Goal: Information Seeking & Learning: Find specific fact

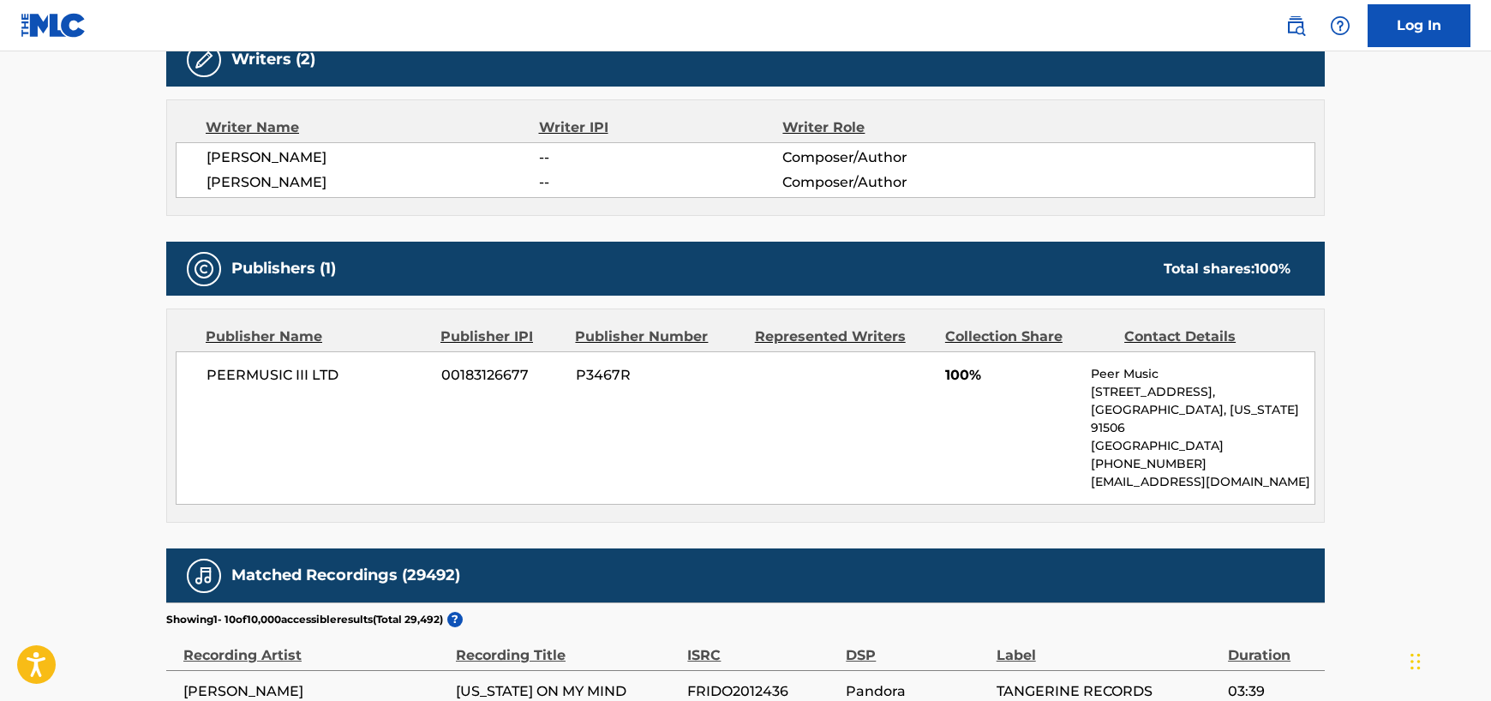
click at [1487, 99] on main "< Back to public search results Copy work link [US_STATE] [GEOGRAPHIC_DATA] MY …" at bounding box center [745, 179] width 1491 height 2056
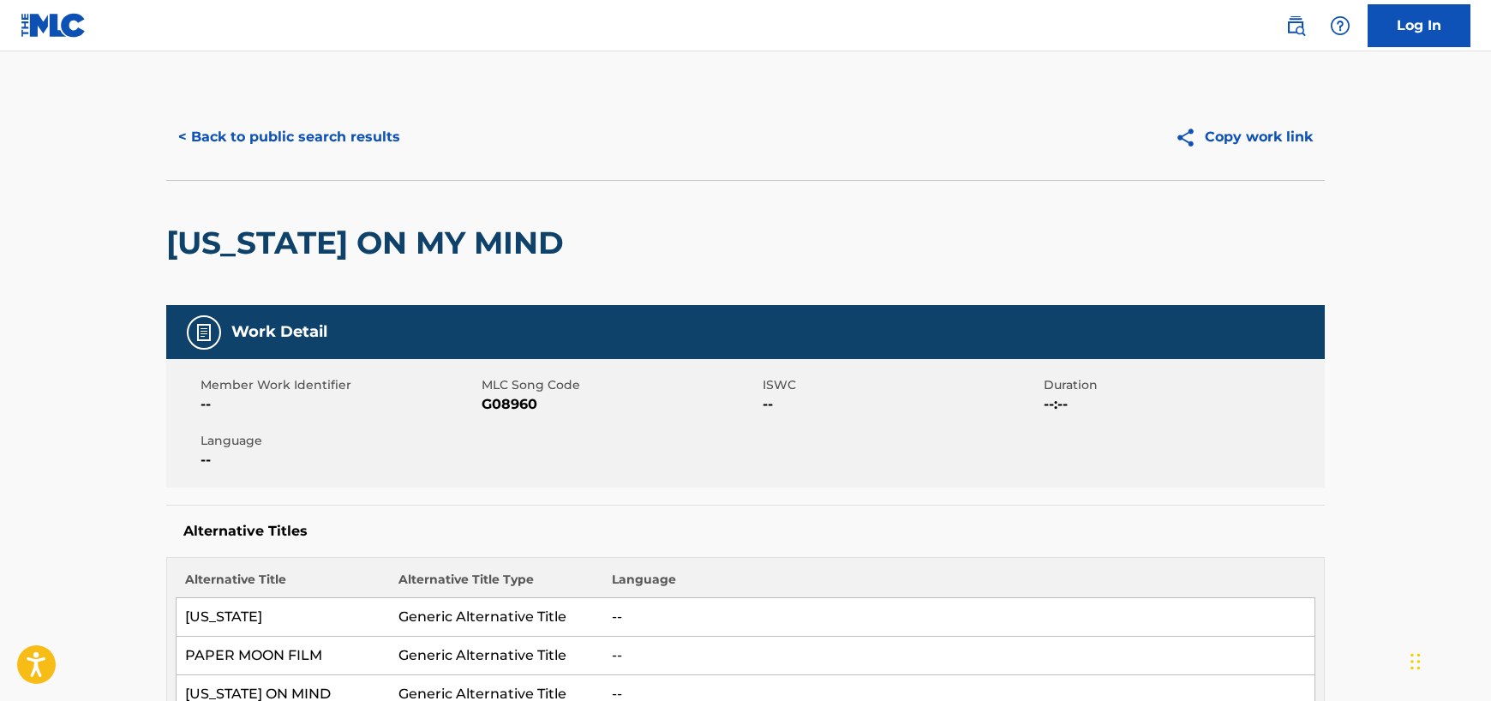
click at [316, 139] on button "< Back to public search results" at bounding box center [289, 137] width 246 height 43
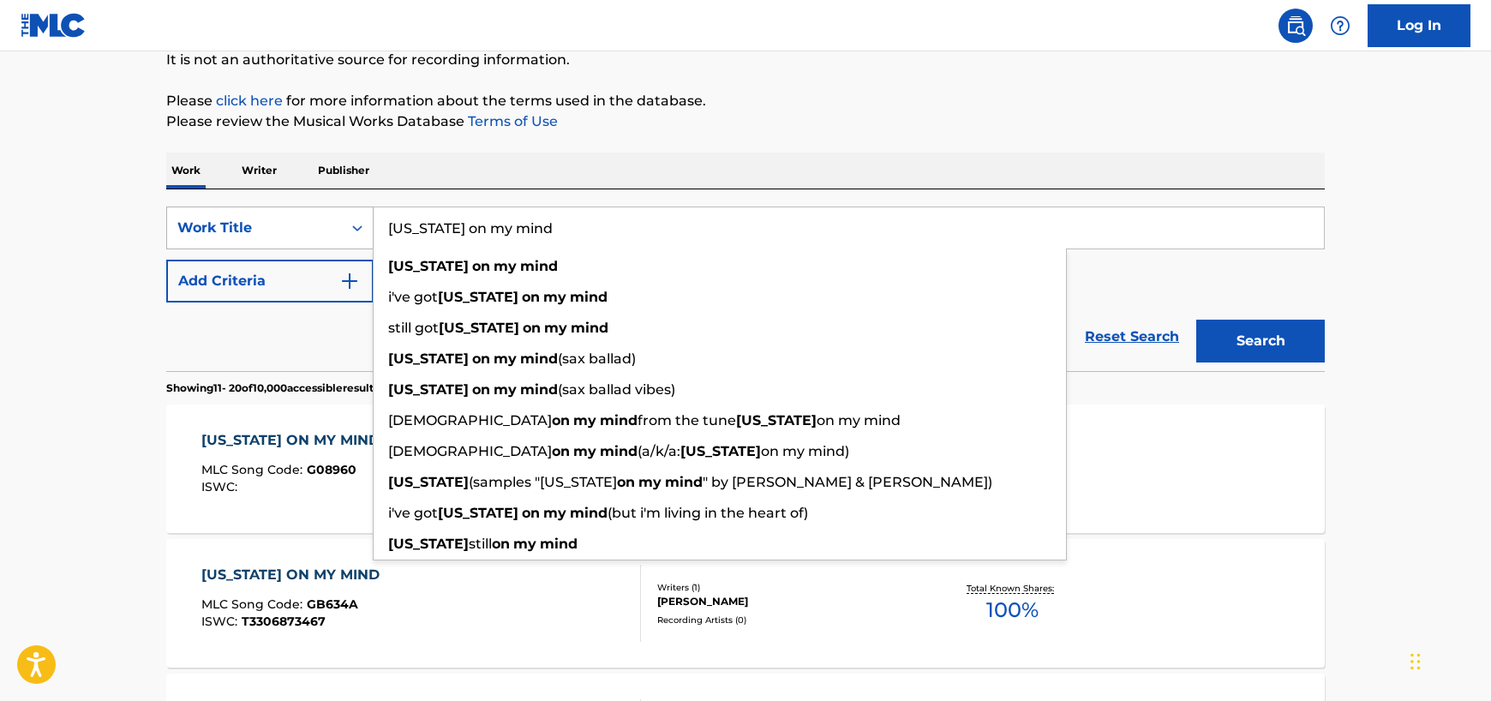
drag, startPoint x: 571, startPoint y: 225, endPoint x: 370, endPoint y: 232, distance: 200.7
click at [370, 232] on div "SearchWithCriteria586553bd-ed21-4e37-902e-29834eb12ea8 Work Title [US_STATE] on…" at bounding box center [745, 228] width 1159 height 43
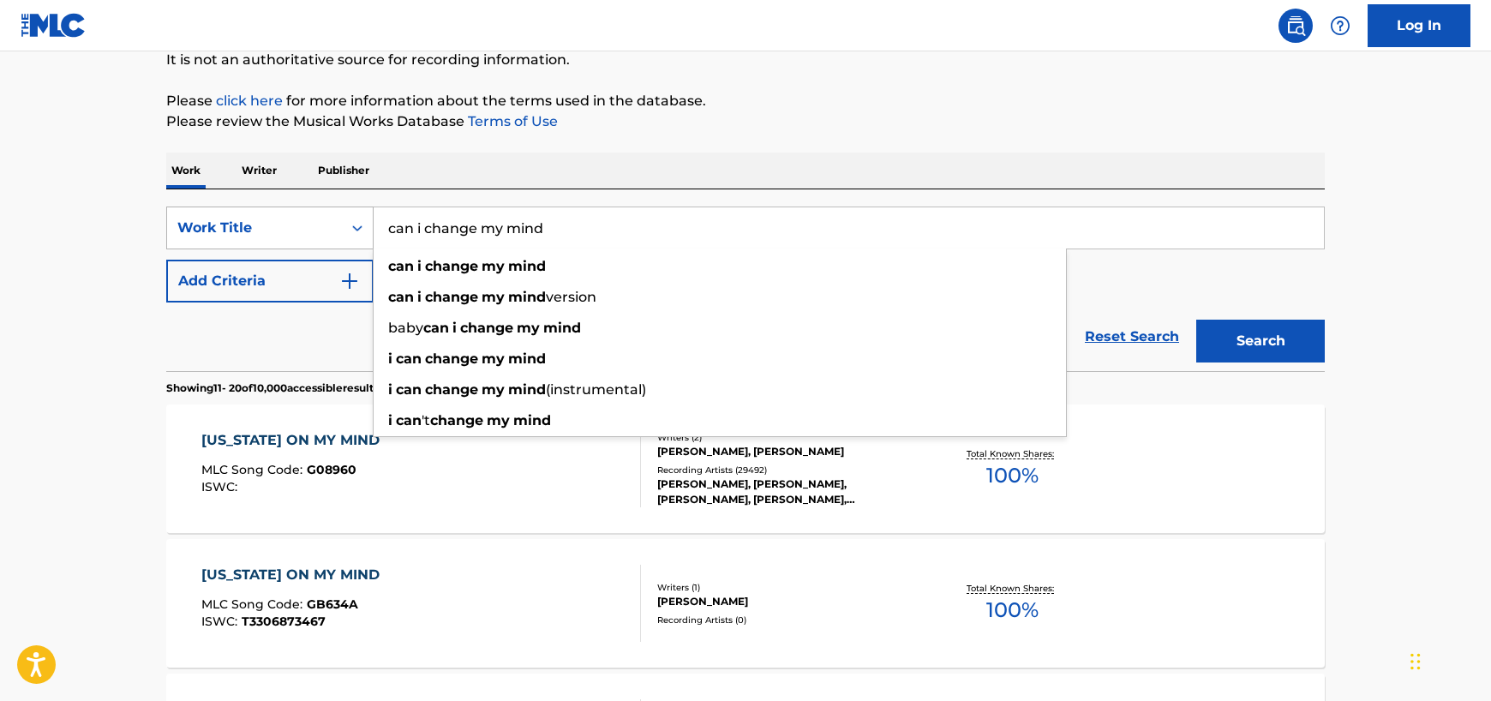
type input "can i change my mind"
click at [1196, 320] on button "Search" at bounding box center [1260, 341] width 129 height 43
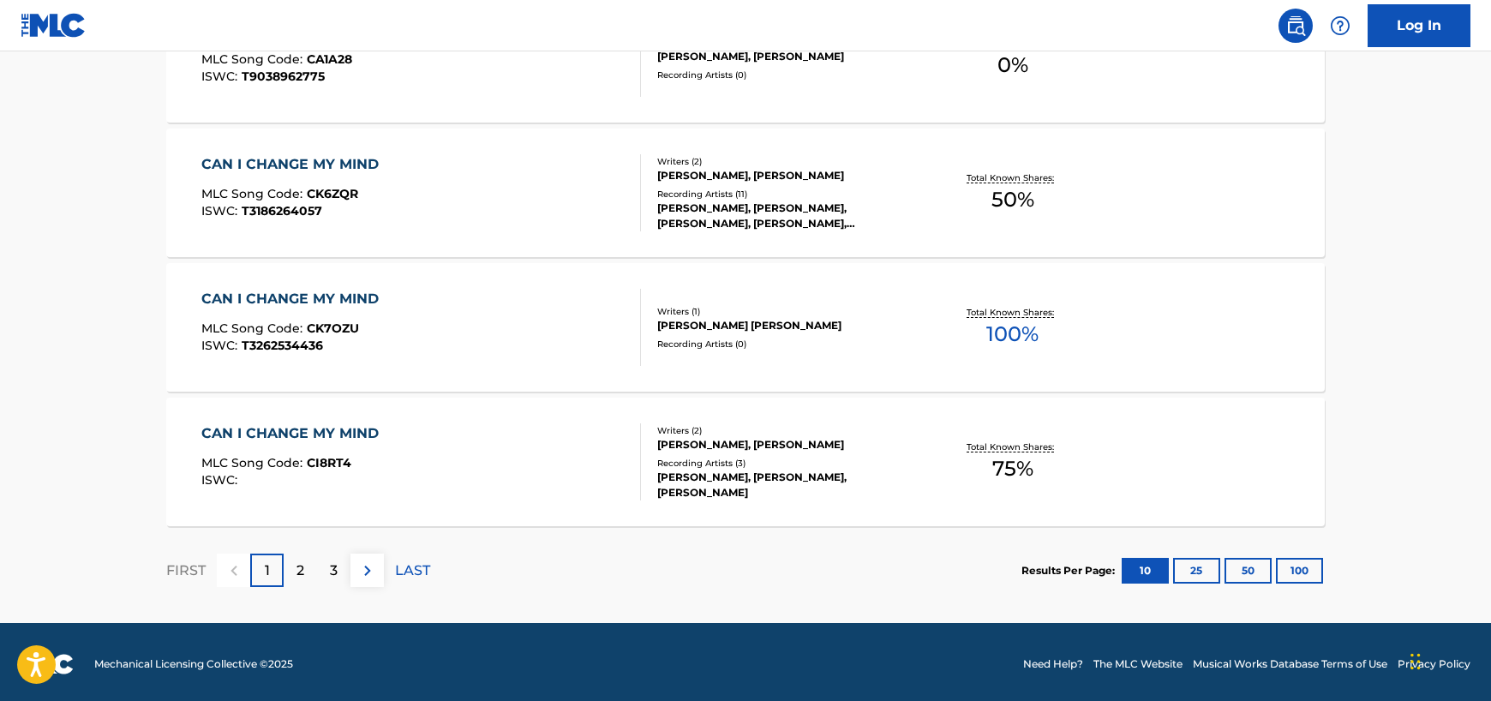
scroll to position [1396, 0]
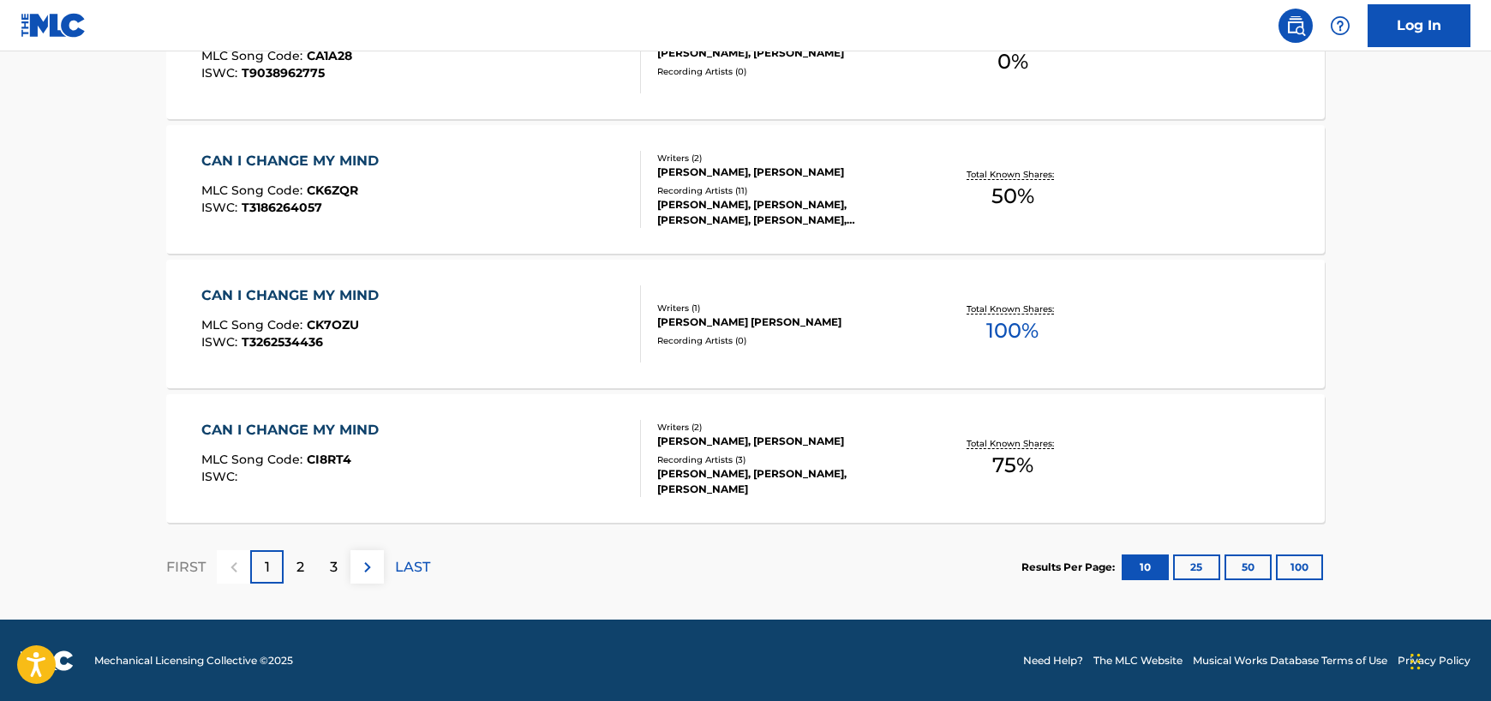
click at [295, 565] on div "2" at bounding box center [300, 566] width 33 height 33
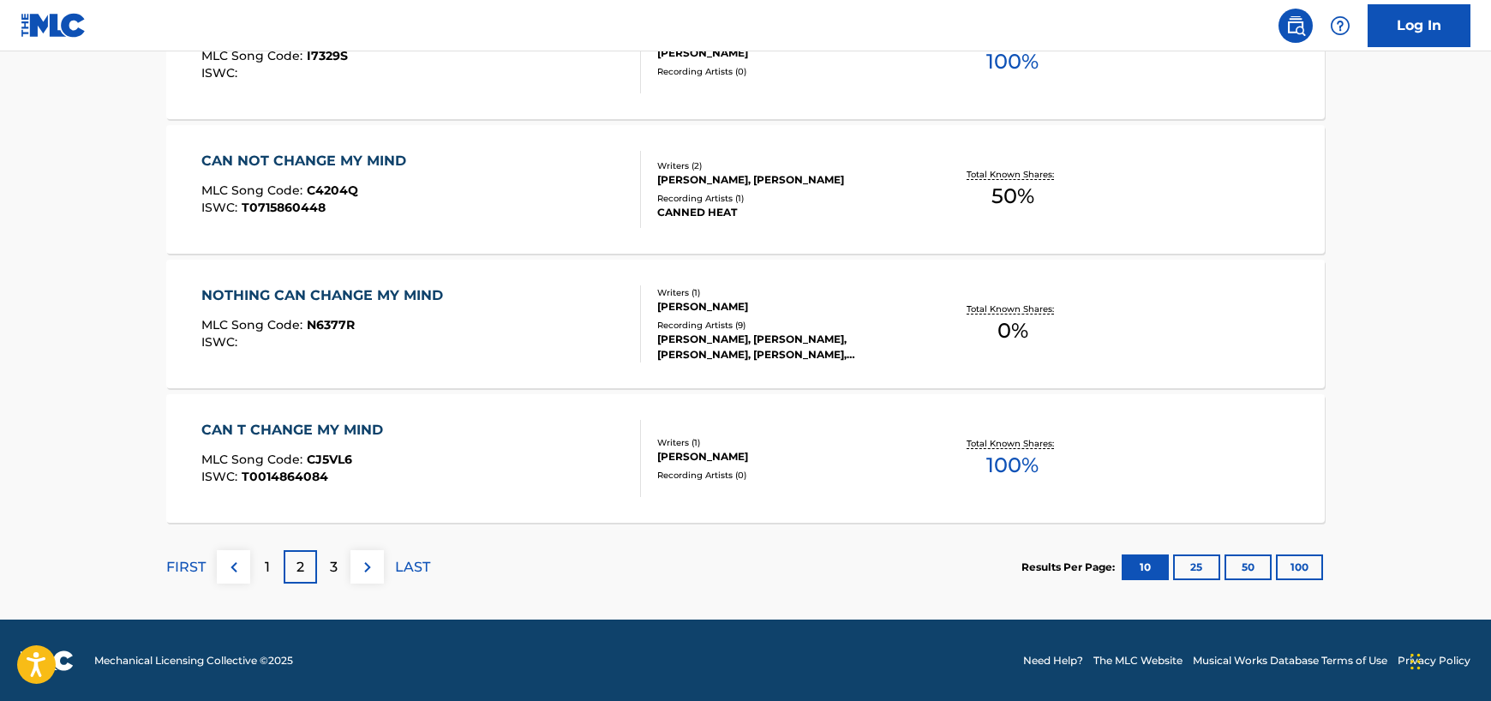
click at [336, 567] on p "3" at bounding box center [334, 567] width 8 height 21
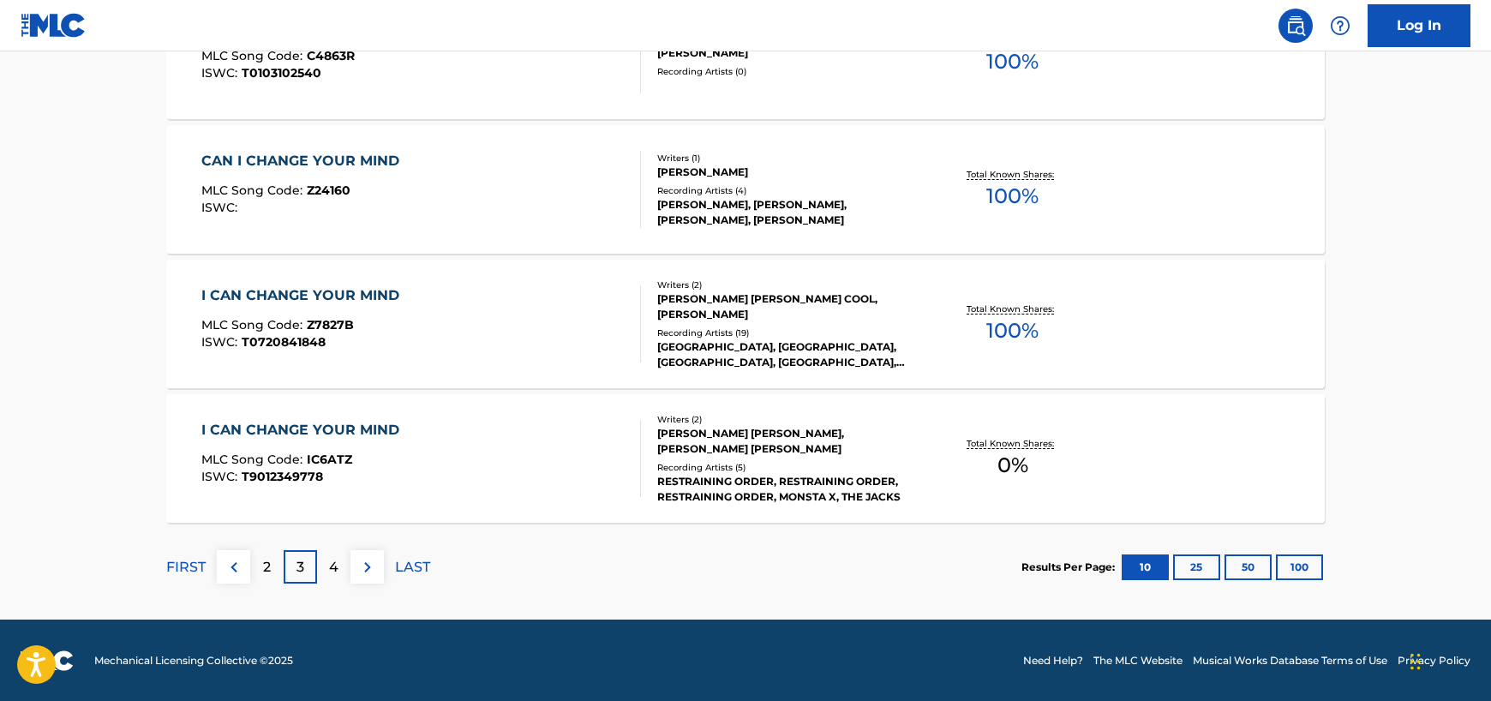
click at [237, 573] on img at bounding box center [234, 567] width 21 height 21
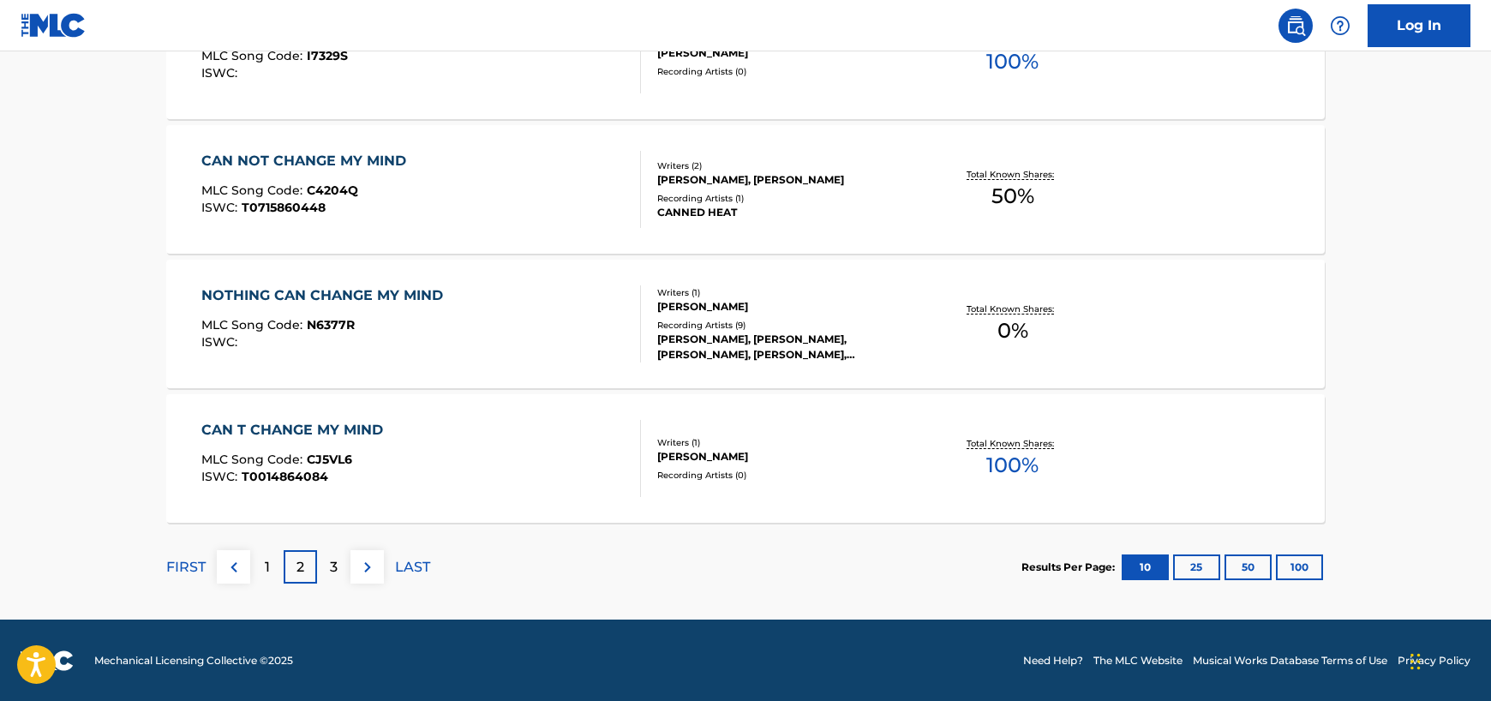
click at [261, 565] on div "1" at bounding box center [266, 566] width 33 height 33
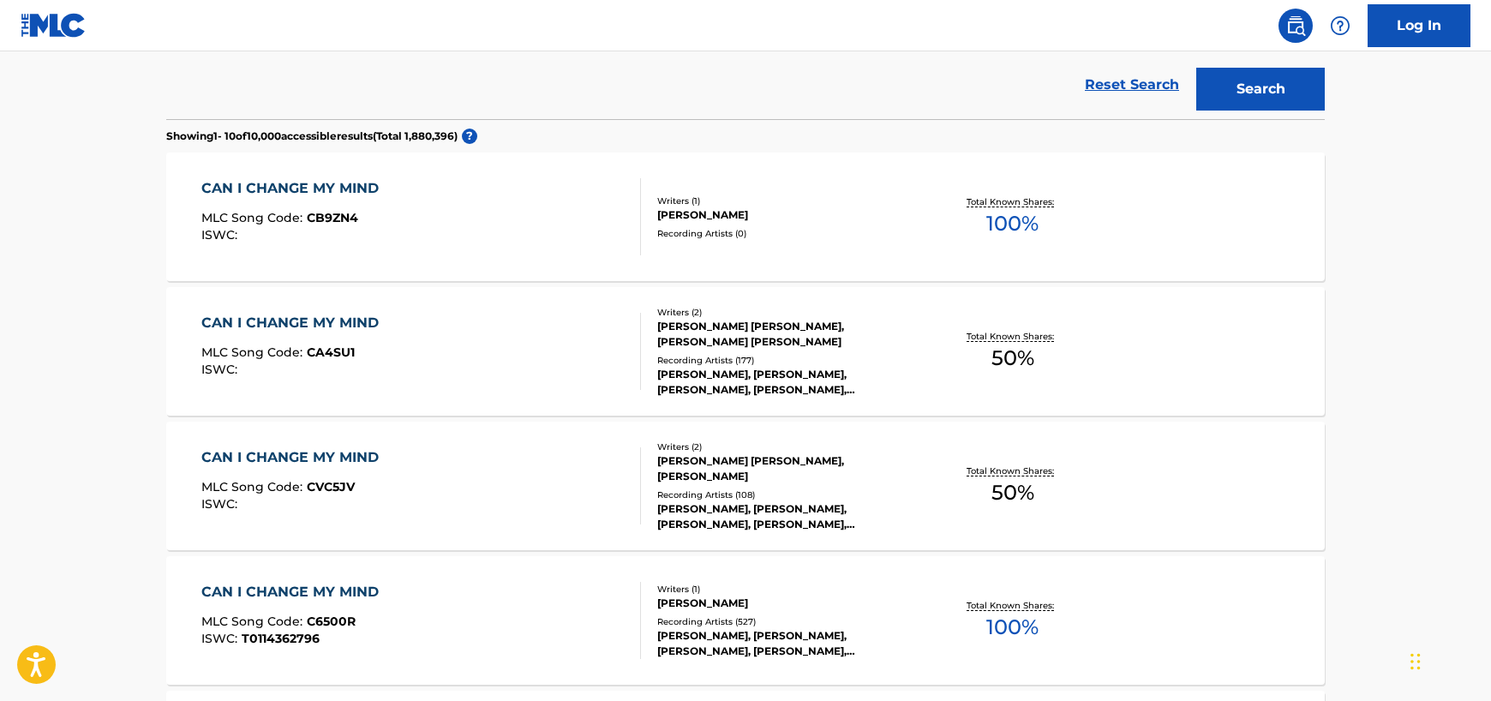
scroll to position [432, 0]
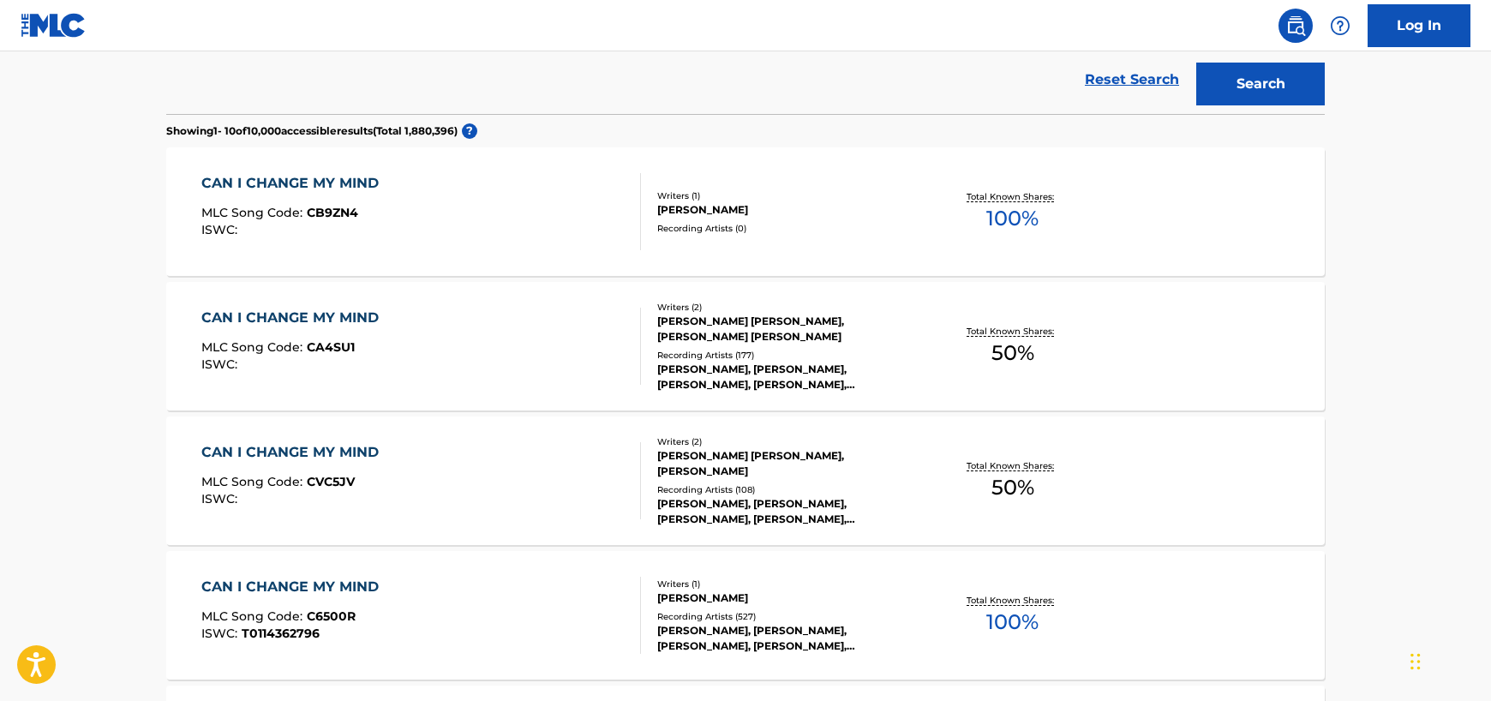
click at [566, 218] on div "CAN I CHANGE MY MIND MLC Song Code : CB9ZN4 ISWC :" at bounding box center [421, 211] width 441 height 77
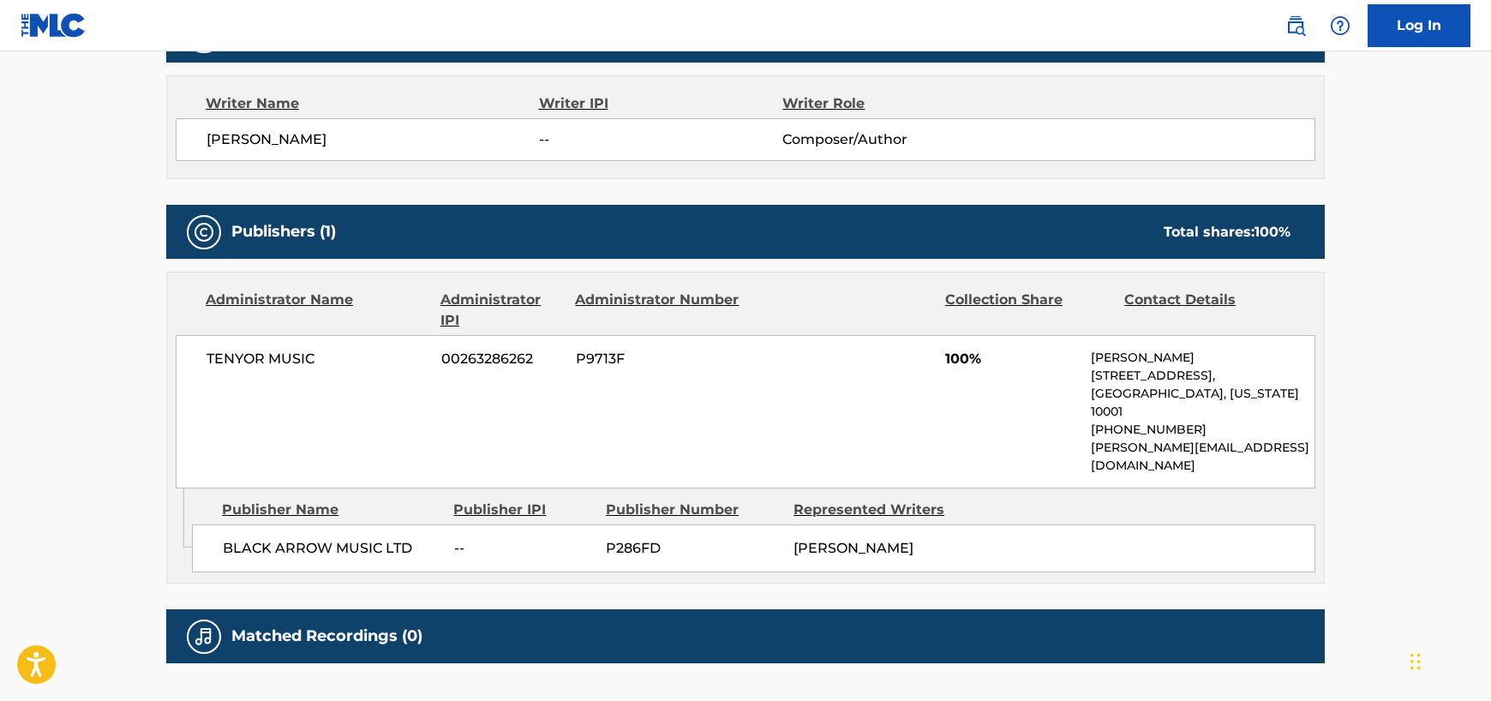
scroll to position [619, 0]
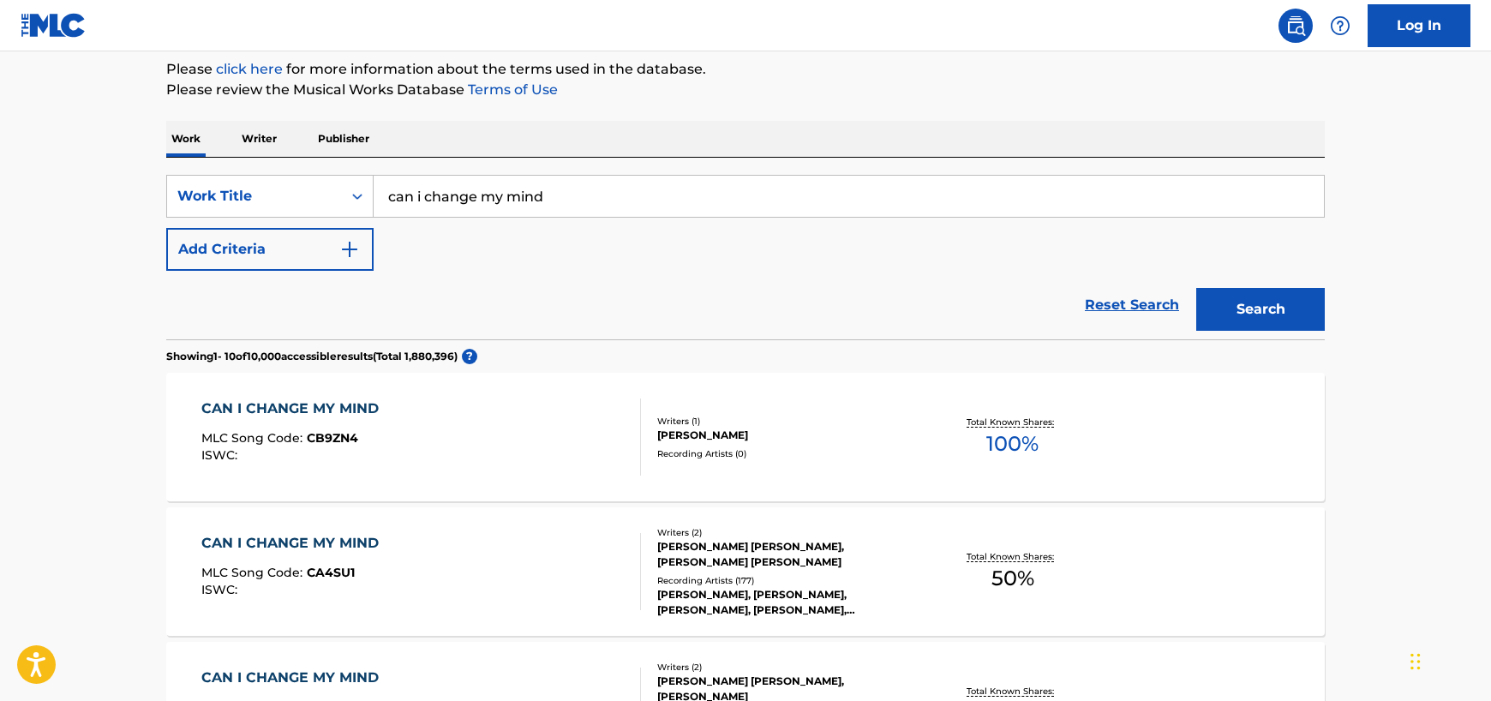
scroll to position [197, 0]
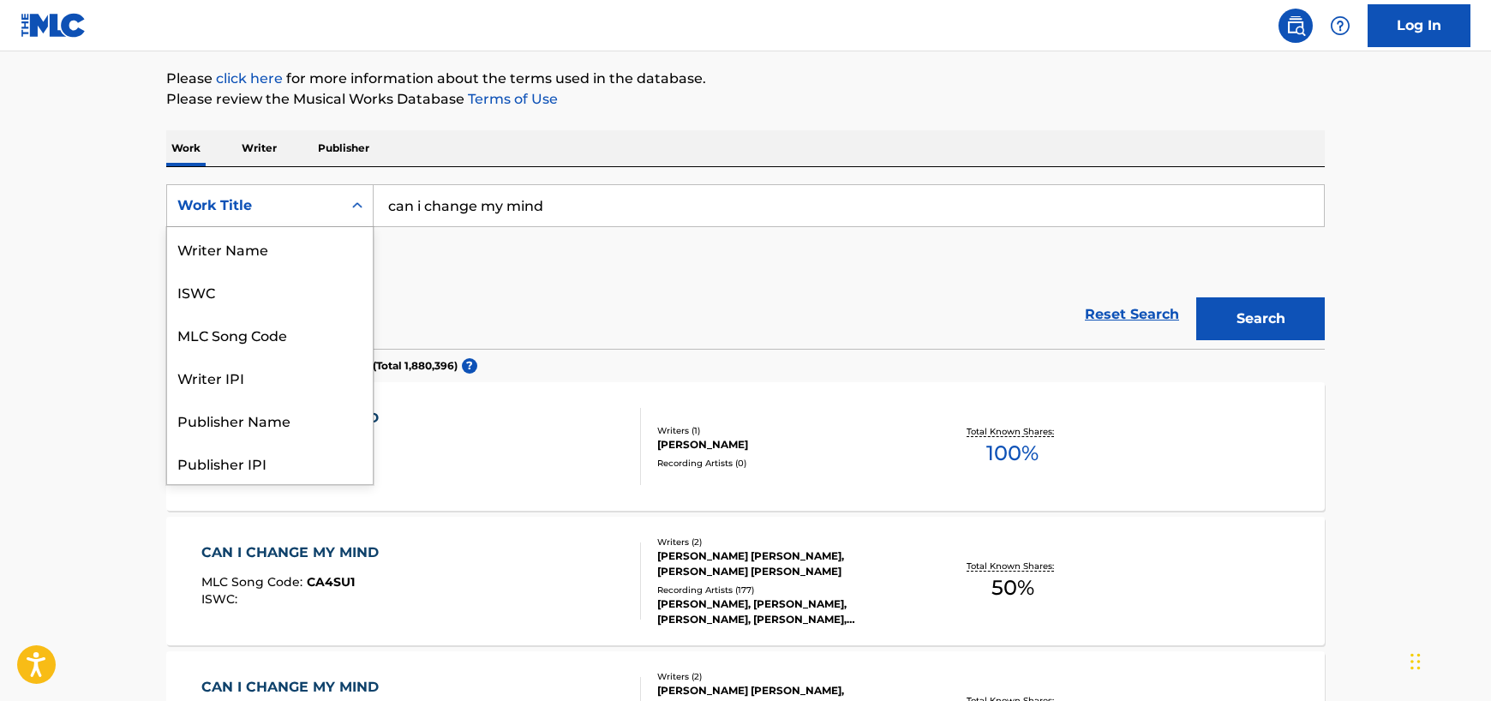
click at [357, 201] on icon "Search Form" at bounding box center [357, 205] width 17 height 17
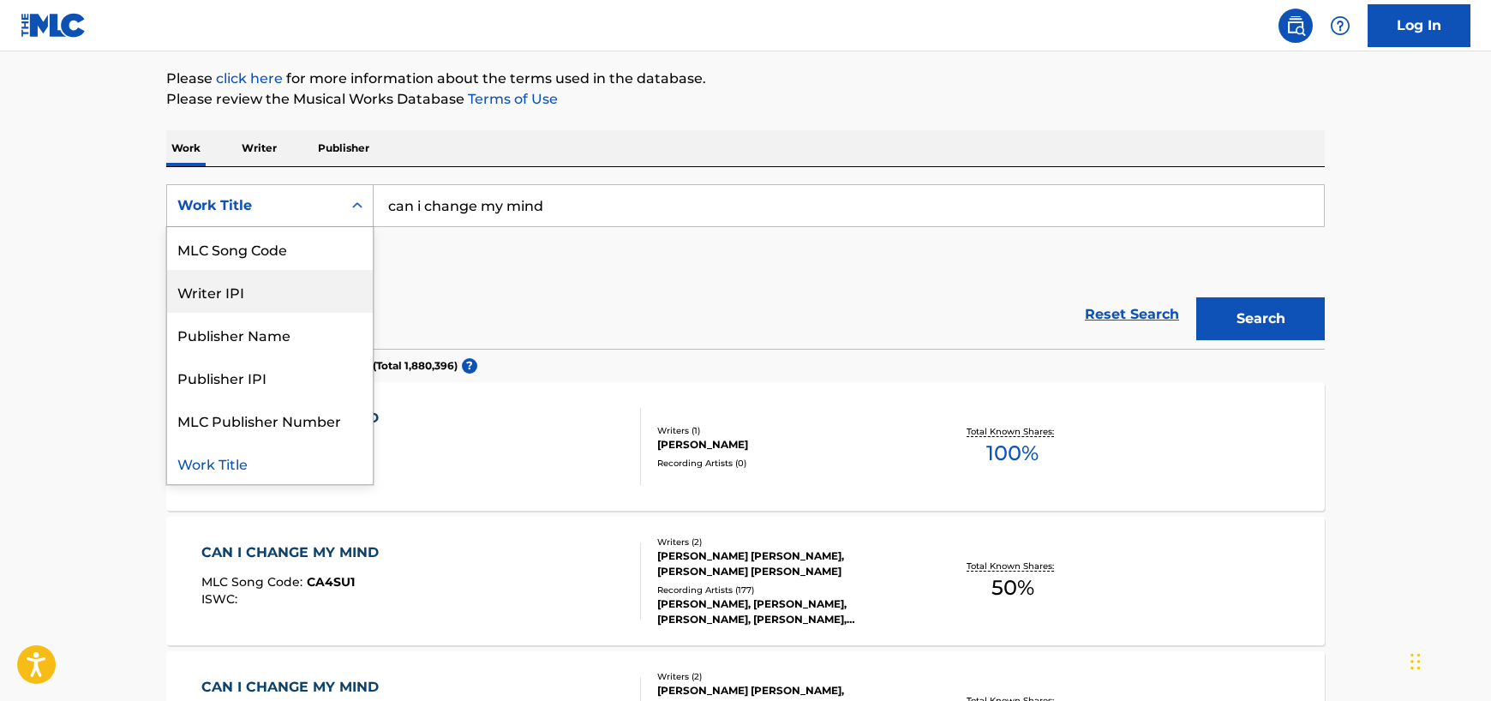
click at [279, 291] on div "Writer IPI" at bounding box center [270, 291] width 206 height 43
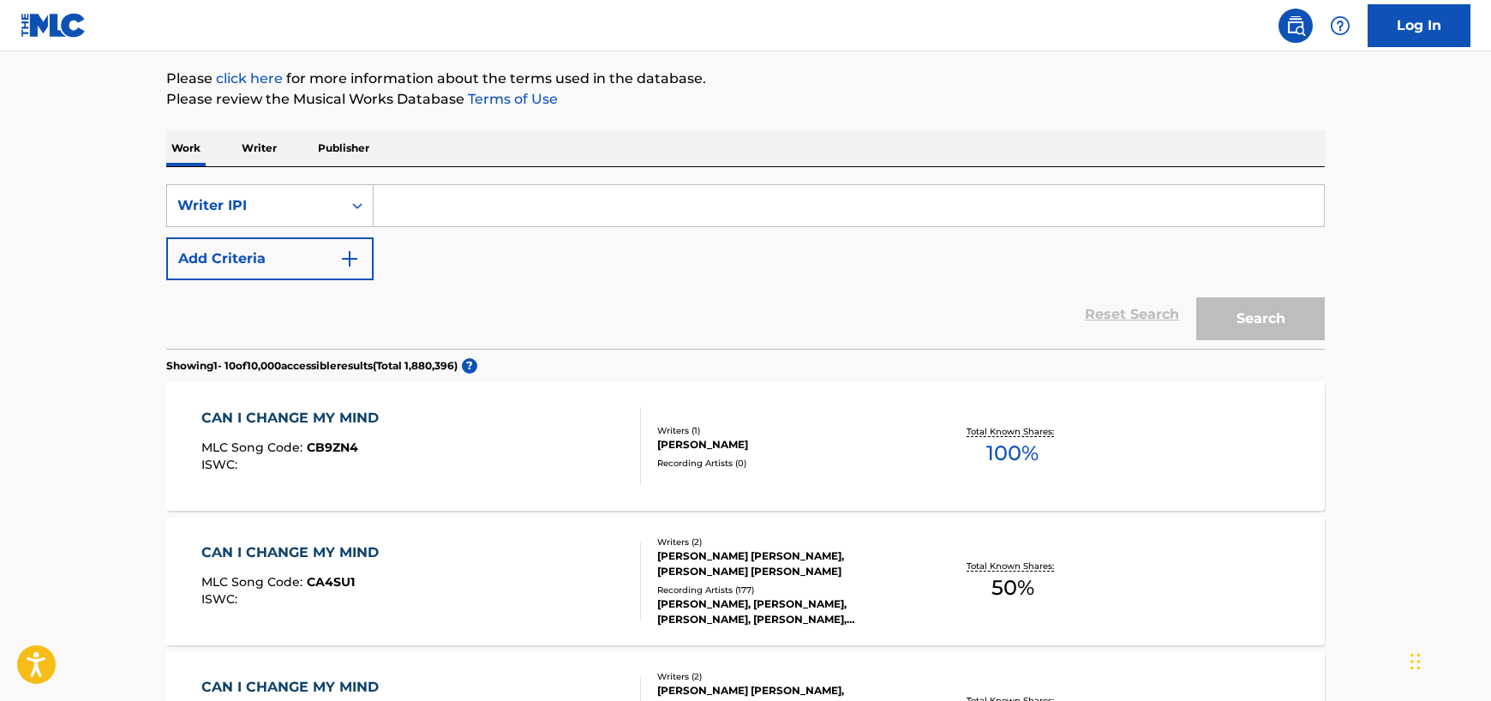
click at [400, 207] on input "Search Form" at bounding box center [849, 205] width 951 height 41
click at [386, 206] on input "Search Form" at bounding box center [849, 205] width 951 height 41
paste input "[PERSON_NAME] and [PERSON_NAME]"
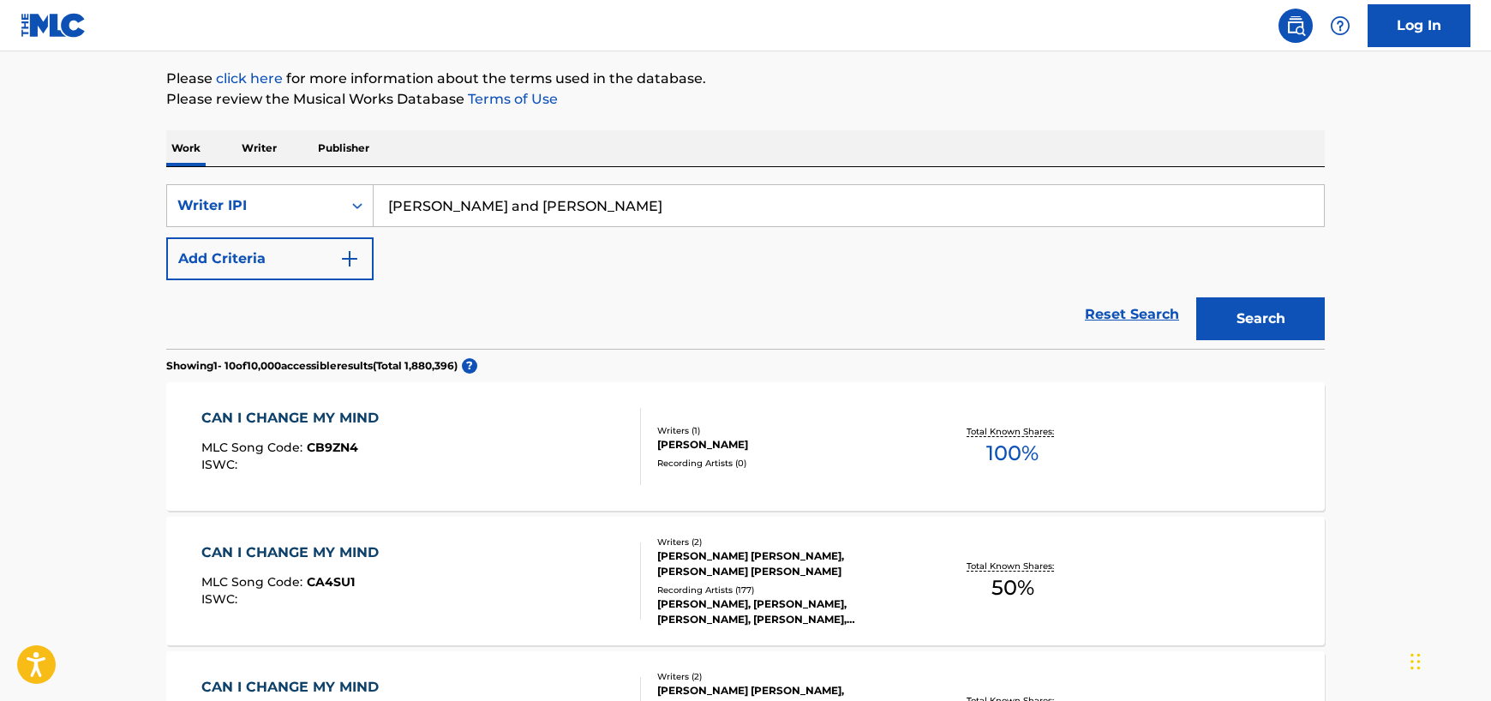
click at [1274, 319] on button "Search" at bounding box center [1260, 318] width 129 height 43
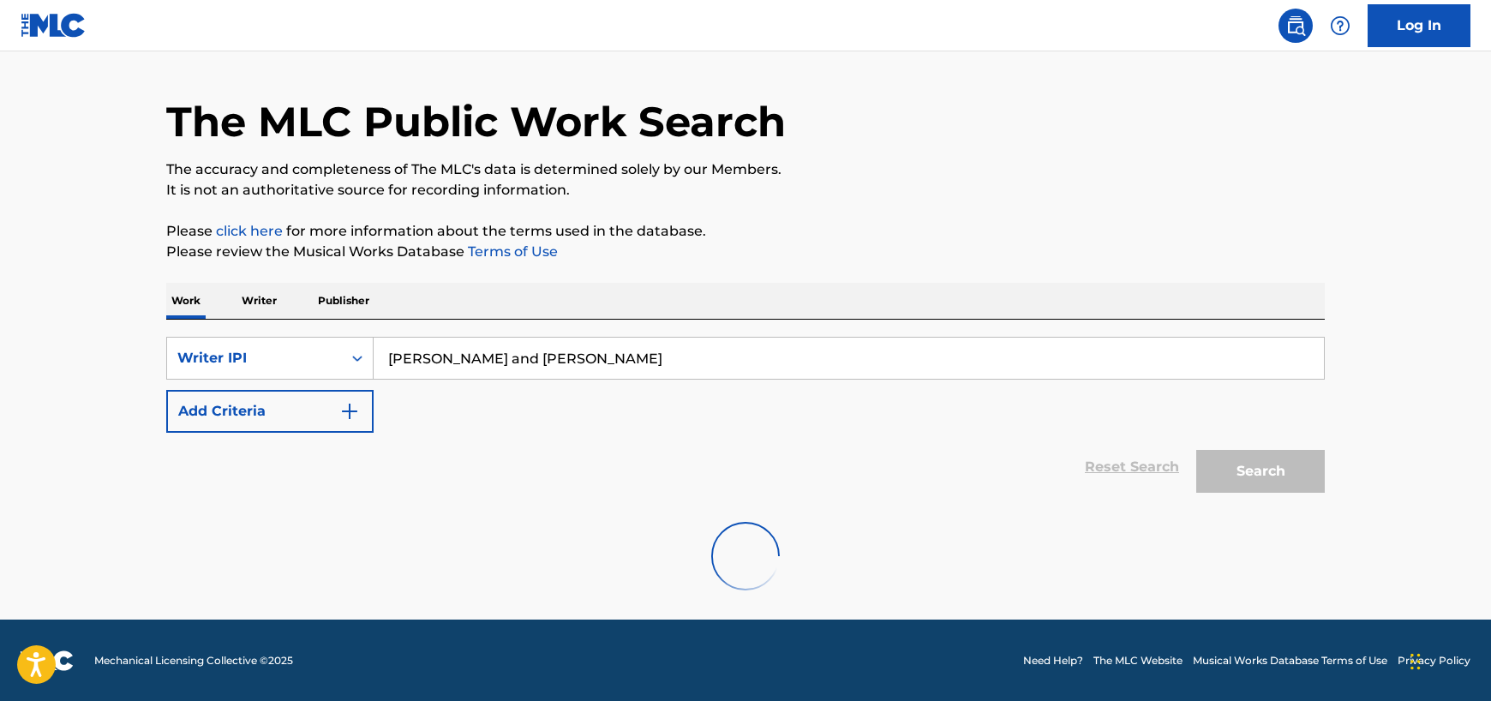
scroll to position [0, 0]
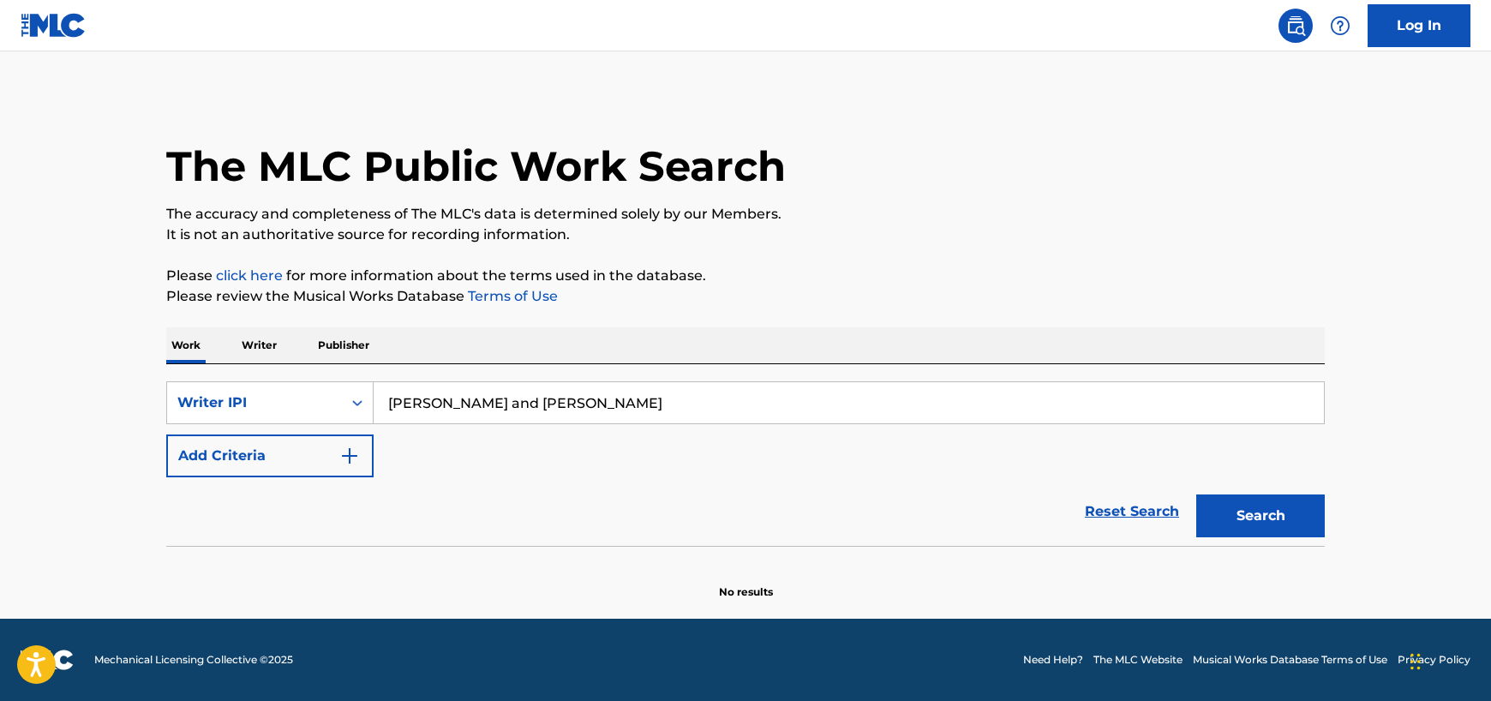
click at [625, 398] on input "[PERSON_NAME] and [PERSON_NAME]" at bounding box center [849, 402] width 951 height 41
type input "[PERSON_NAME]"
click at [1196, 495] on button "Search" at bounding box center [1260, 516] width 129 height 43
click at [1229, 525] on button "Search" at bounding box center [1260, 516] width 129 height 43
